Goal: Information Seeking & Learning: Learn about a topic

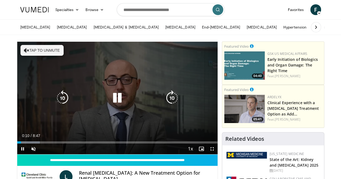
click at [114, 104] on icon "Video Player" at bounding box center [117, 98] width 15 height 15
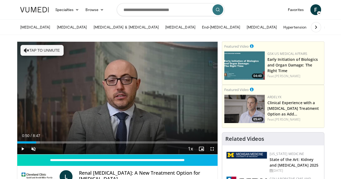
click at [24, 144] on div "Loaded : 11.39% 0:50 0:50" at bounding box center [117, 143] width 201 height 2
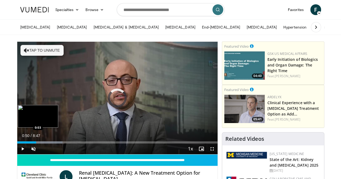
click at [17, 144] on div "0:50" at bounding box center [26, 143] width 19 height 2
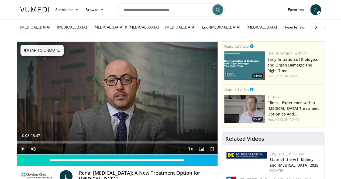
click at [17, 155] on span "Video Player" at bounding box center [22, 149] width 11 height 11
click at [28, 155] on span "Video Player" at bounding box center [33, 149] width 11 height 11
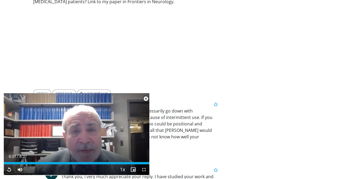
scroll to position [1280, 0]
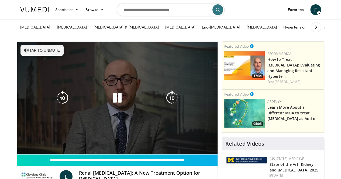
click at [112, 102] on icon "Video Player" at bounding box center [117, 98] width 15 height 15
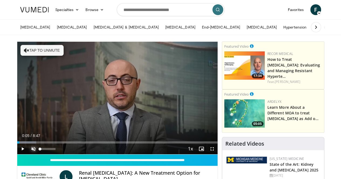
click at [28, 155] on span "Video Player" at bounding box center [33, 149] width 11 height 11
click at [17, 155] on span "Video Player" at bounding box center [22, 149] width 11 height 11
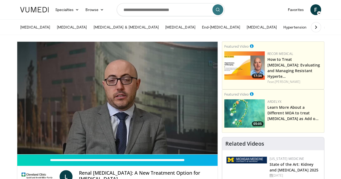
click at [262, 73] on img at bounding box center [245, 66] width 40 height 28
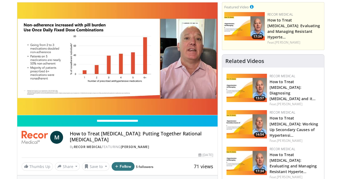
scroll to position [29, 0]
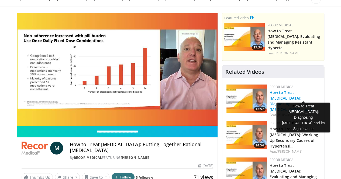
click at [288, 90] on link "How to Treat Hypertension: Diagnosing White Coat Hypertension and it…" at bounding box center [293, 101] width 46 height 22
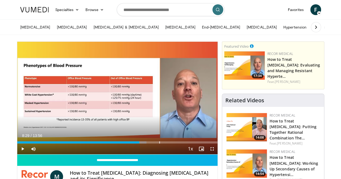
drag, startPoint x: 147, startPoint y: 154, endPoint x: 136, endPoint y: 155, distance: 10.8
click at [136, 155] on div "Current Time 8:29 / Duration 13:56 Play Skip Backward Skip Forward Mute Loaded …" at bounding box center [117, 149] width 201 height 11
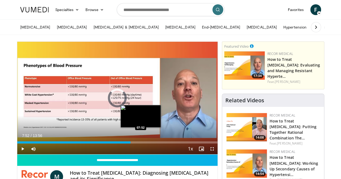
click at [127, 144] on div "07:52" at bounding box center [73, 143] width 113 height 2
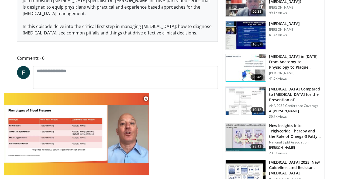
scroll to position [238, 0]
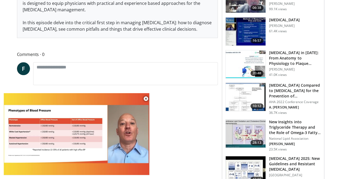
click at [284, 156] on h3 "Hypertension 2025: New Guidelines and Resistant Hypertension" at bounding box center [295, 164] width 52 height 16
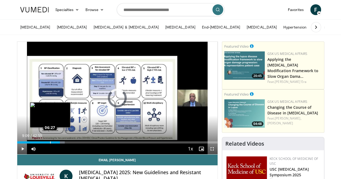
click at [36, 144] on div "Loaded : 23.69% 06:27 06:27" at bounding box center [117, 143] width 201 height 2
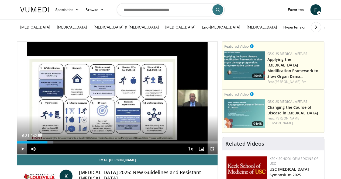
click at [37, 144] on div "06:31" at bounding box center [32, 143] width 30 height 2
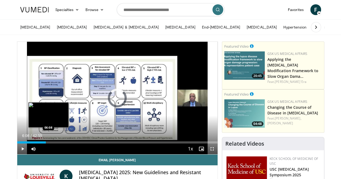
click at [35, 144] on div "06:08" at bounding box center [31, 143] width 29 height 2
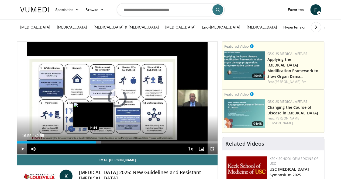
click at [80, 144] on div "Loaded : 41.94% 16:55 14:56" at bounding box center [117, 143] width 201 height 2
click at [76, 144] on div "Loaded : 37.67% 14:18 14:18" at bounding box center [117, 143] width 201 height 2
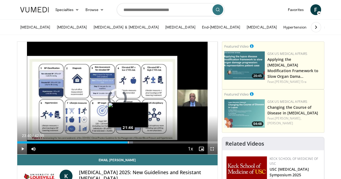
click at [114, 144] on div "Loaded : 57.79% 21:46 21:46" at bounding box center [117, 143] width 201 height 2
